Goal: Entertainment & Leisure: Consume media (video, audio)

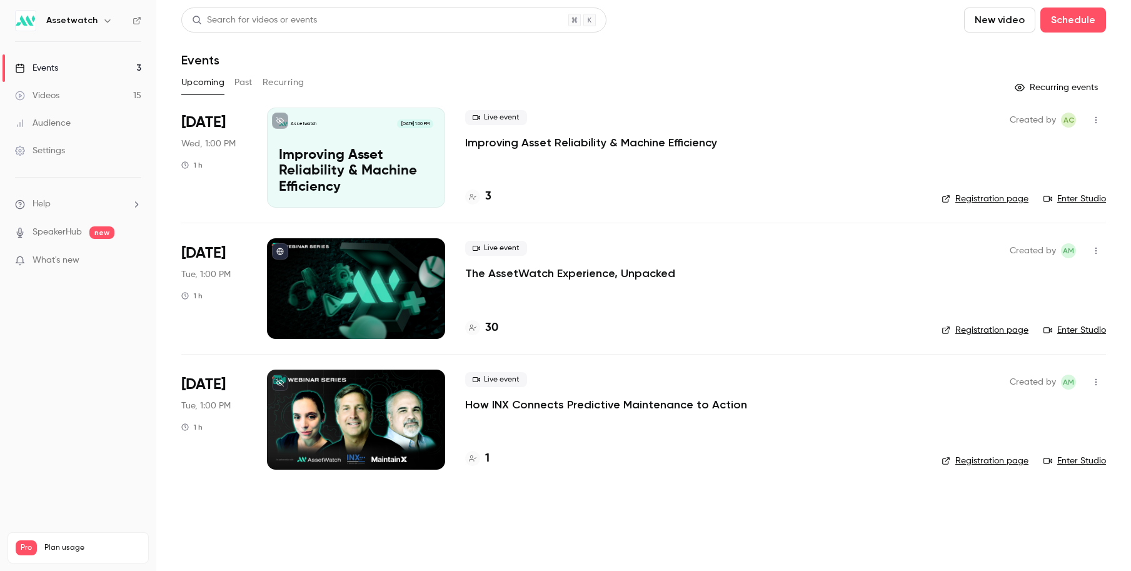
click at [234, 81] on button "Past" at bounding box center [243, 83] width 18 height 20
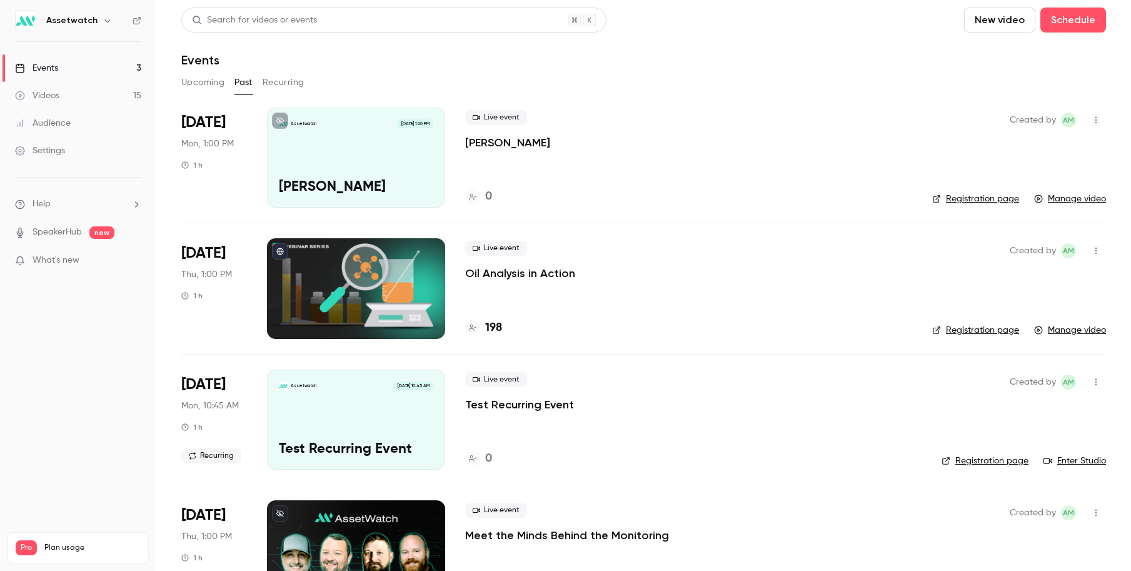
click at [83, 89] on link "Videos 15" at bounding box center [78, 96] width 156 height 28
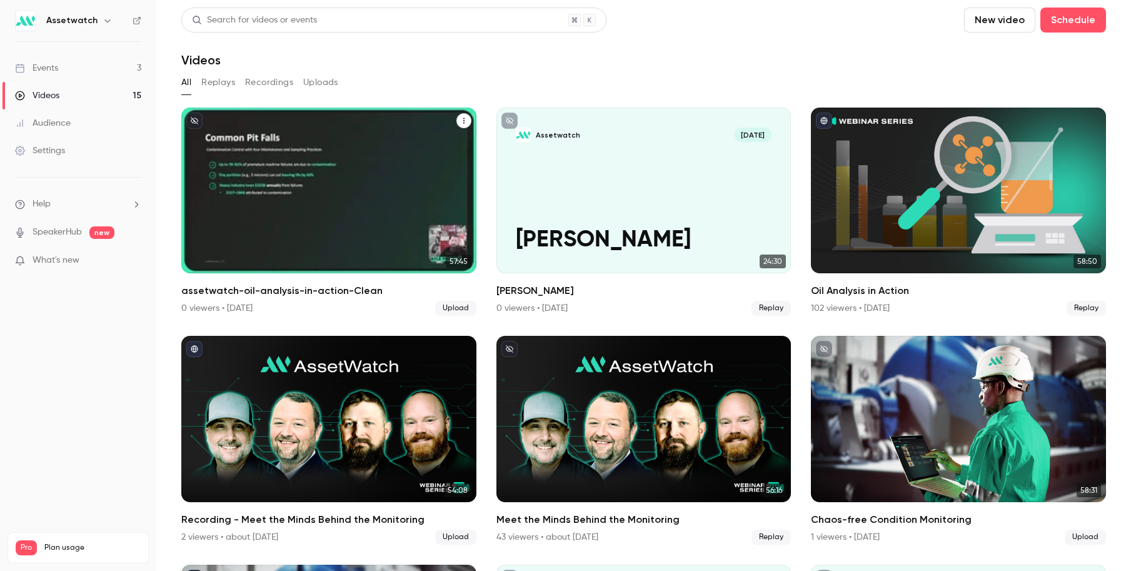
click at [317, 160] on div "Assetwatch [DATE] assetwatch-oil-analysis-in-action-Clean" at bounding box center [328, 191] width 295 height 166
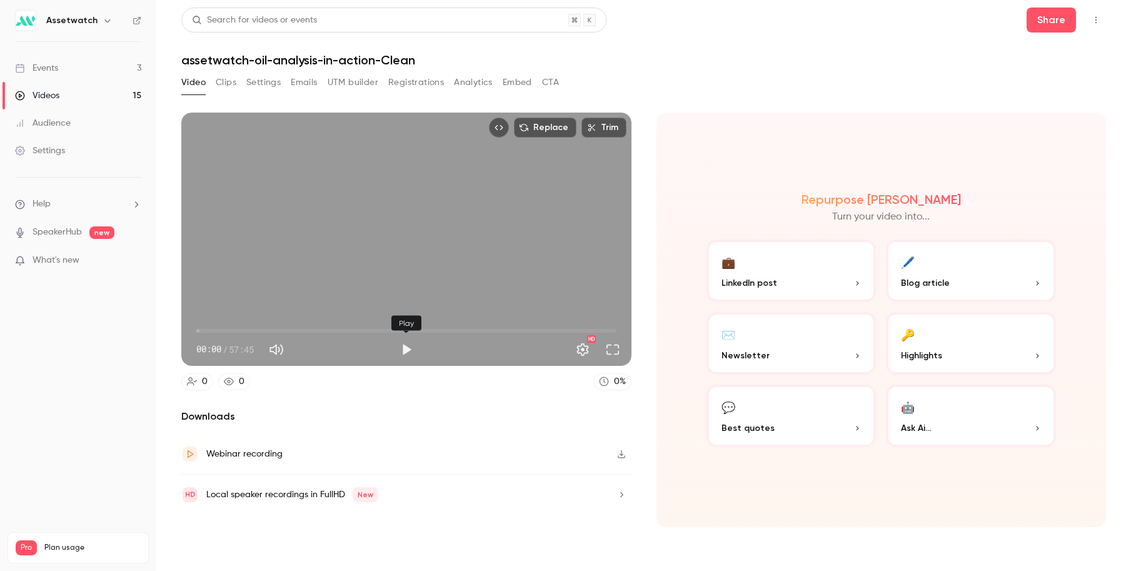
click at [403, 349] on button "Play" at bounding box center [406, 349] width 25 height 25
click at [403, 349] on button "Pause" at bounding box center [406, 349] width 25 height 25
type input "***"
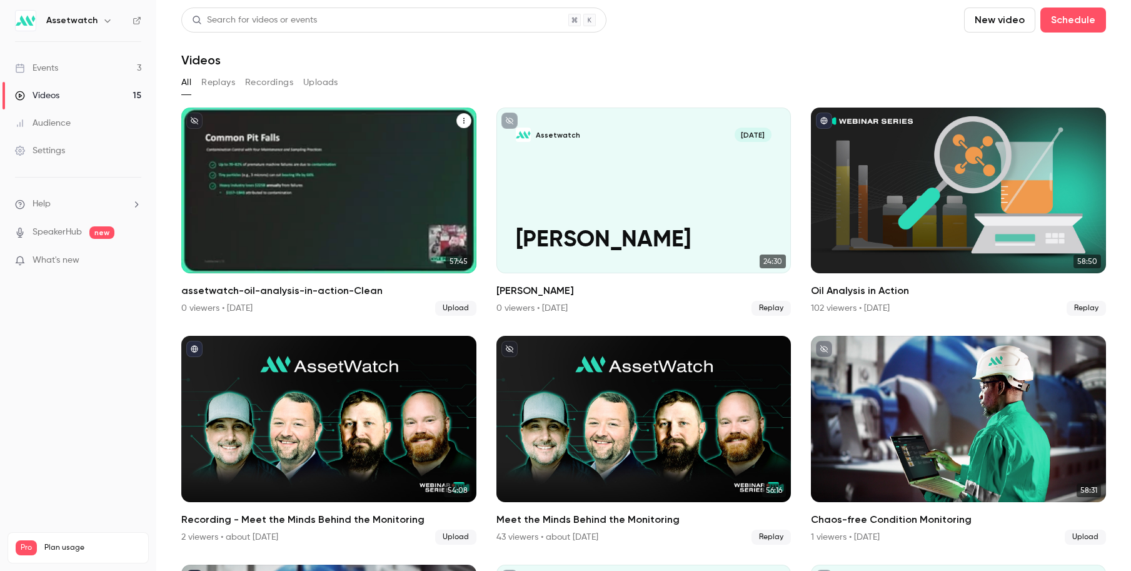
click at [249, 181] on p "assetwatch-oil-analysis-in-action-Clean" at bounding box center [328, 213] width 255 height 80
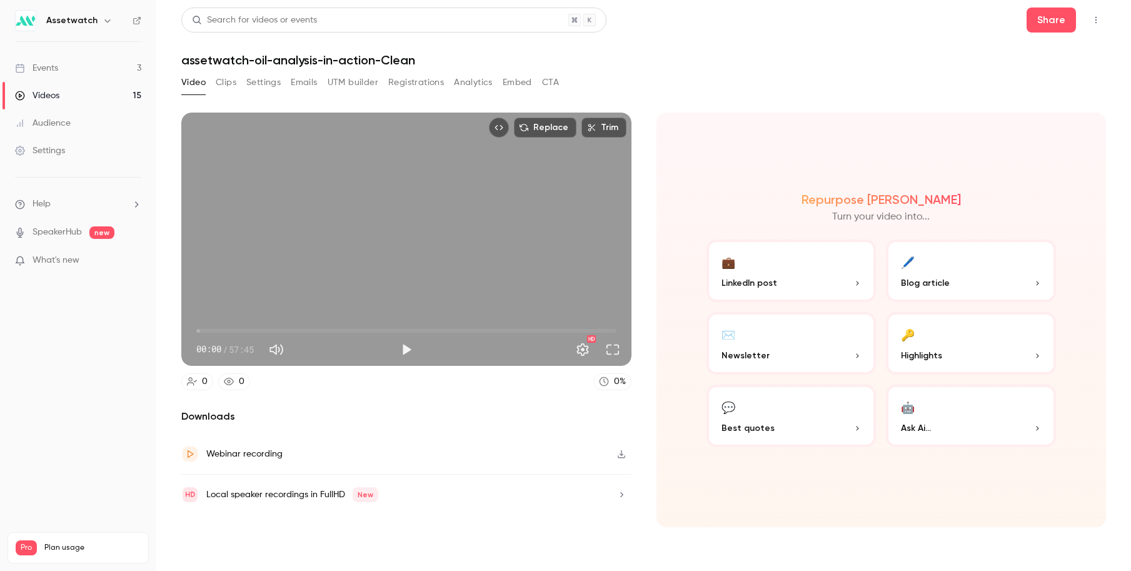
click at [617, 456] on icon "button" at bounding box center [621, 454] width 10 height 9
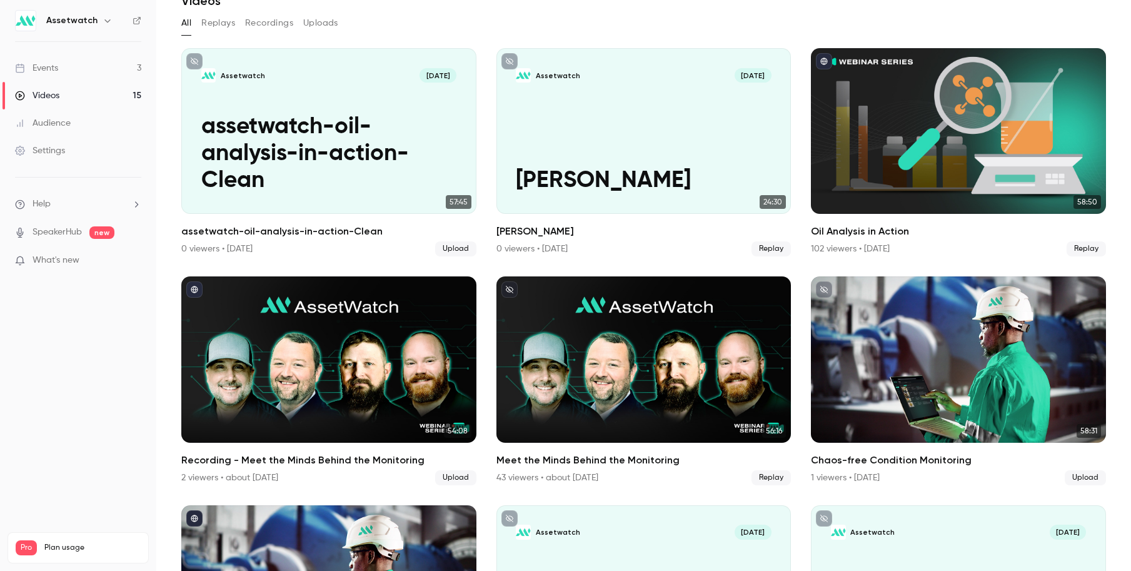
scroll to position [73, 0]
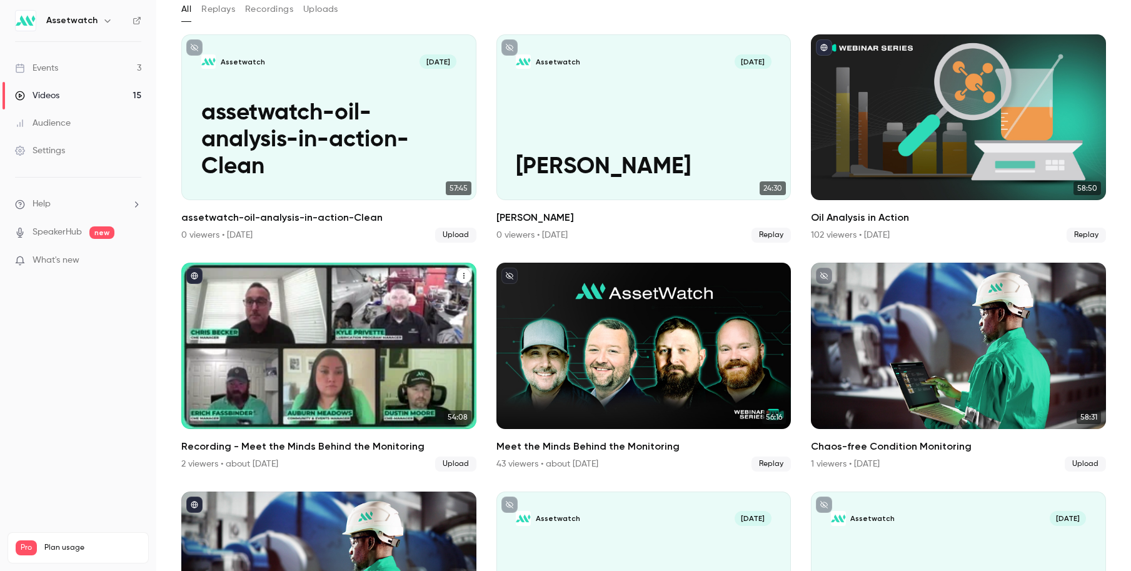
click at [467, 275] on icon "Recording - Meet the Minds Behind the Monitoring" at bounding box center [464, 276] width 8 height 8
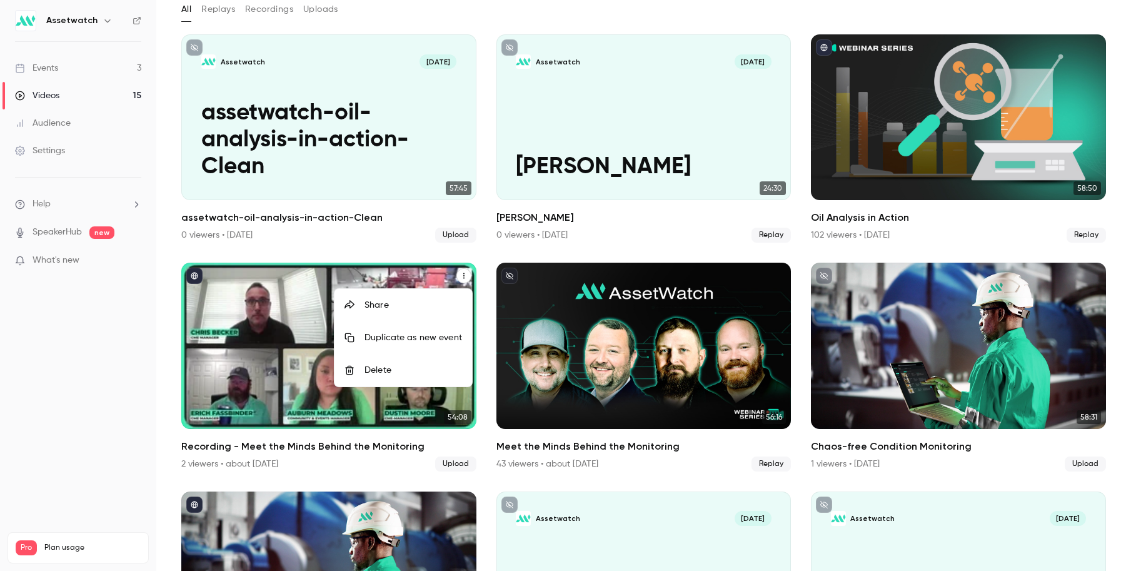
click at [214, 357] on div at bounding box center [565, 285] width 1131 height 571
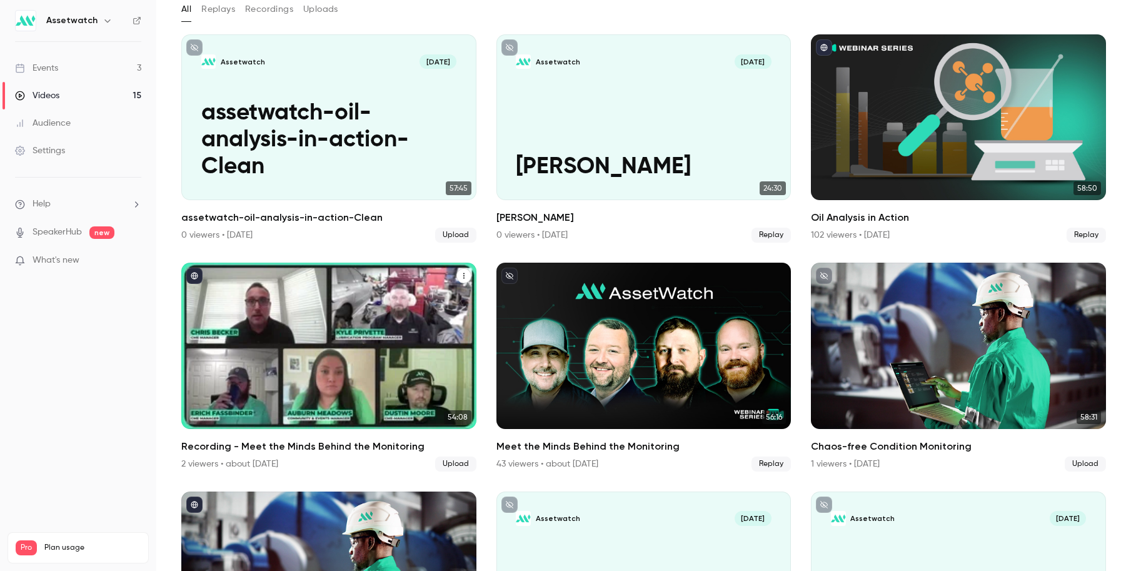
click at [242, 355] on div "Recording - Meet the Minds Behind the Monitoring" at bounding box center [328, 346] width 295 height 166
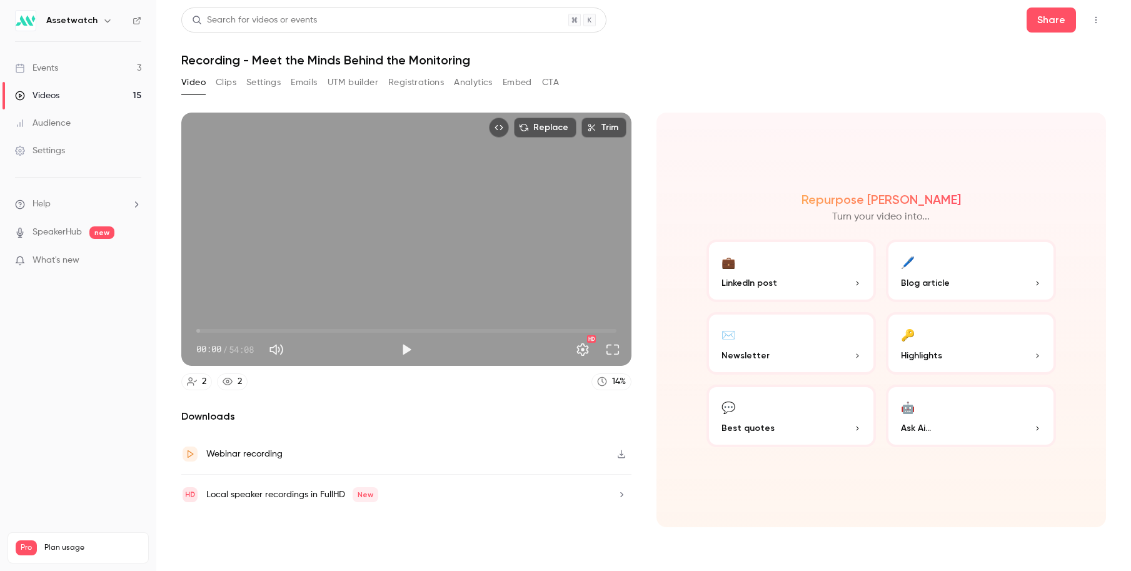
click at [618, 453] on icon "button" at bounding box center [621, 454] width 10 height 9
click at [38, 118] on div "Audience" at bounding box center [43, 123] width 56 height 13
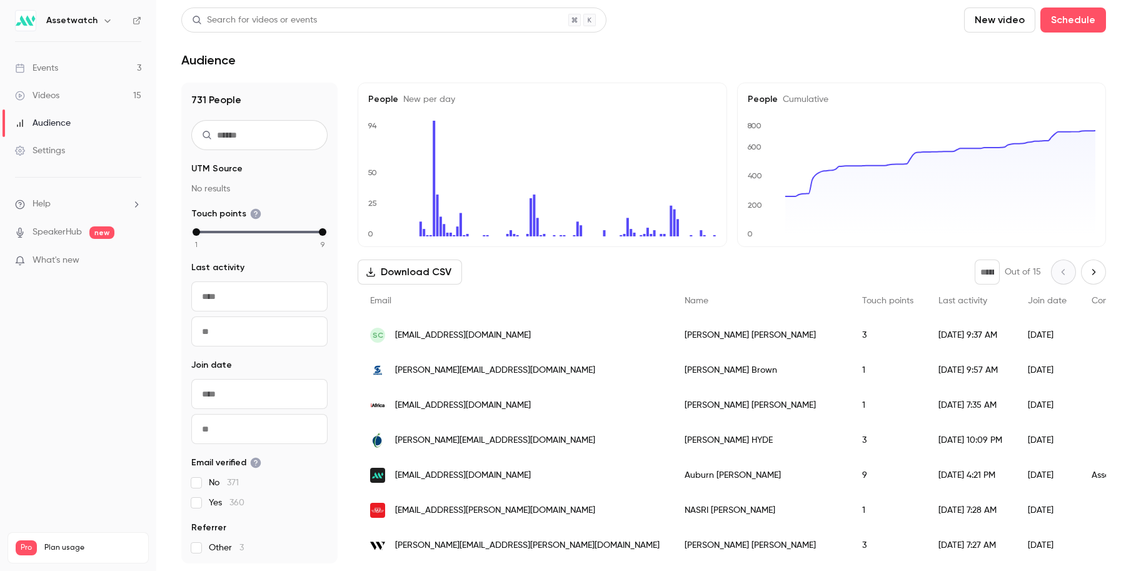
click at [39, 96] on div "Videos" at bounding box center [37, 95] width 44 height 13
